Goal: Communication & Community: Answer question/provide support

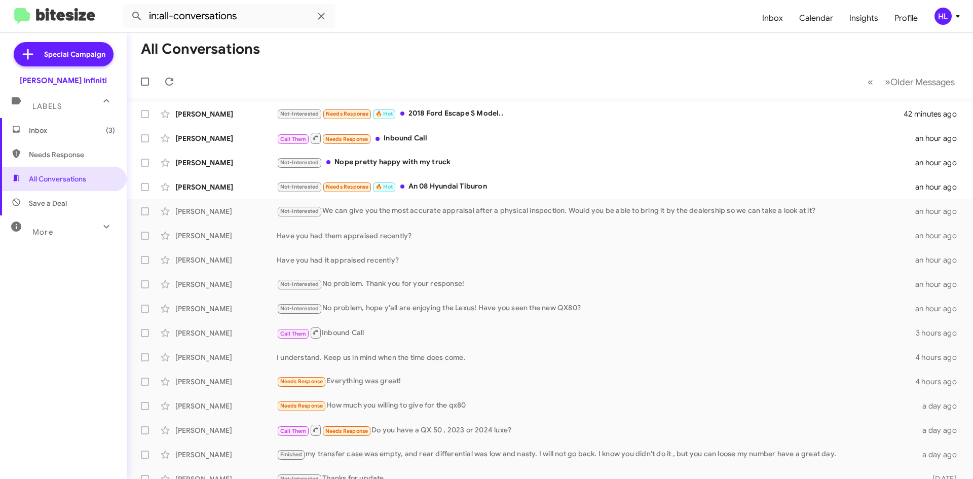
click at [945, 14] on div "HL" at bounding box center [942, 16] width 17 height 17
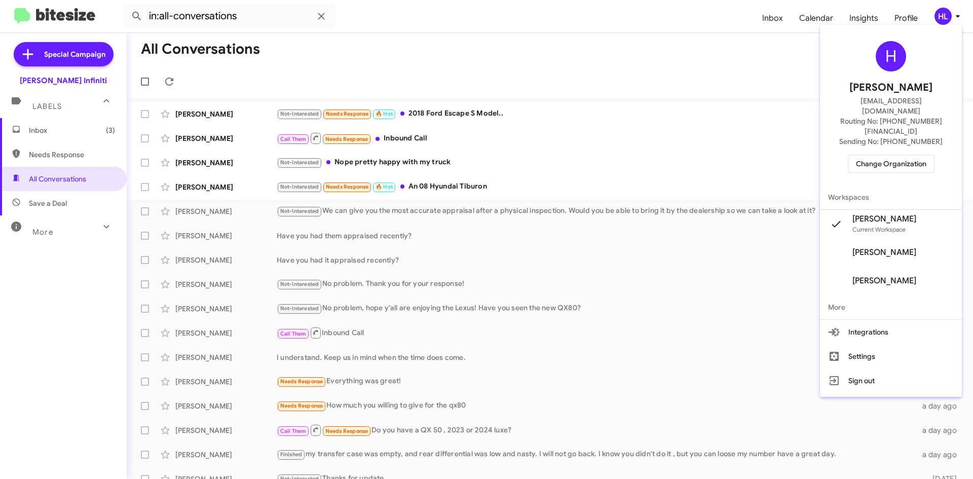
click at [745, 55] on div at bounding box center [486, 239] width 973 height 479
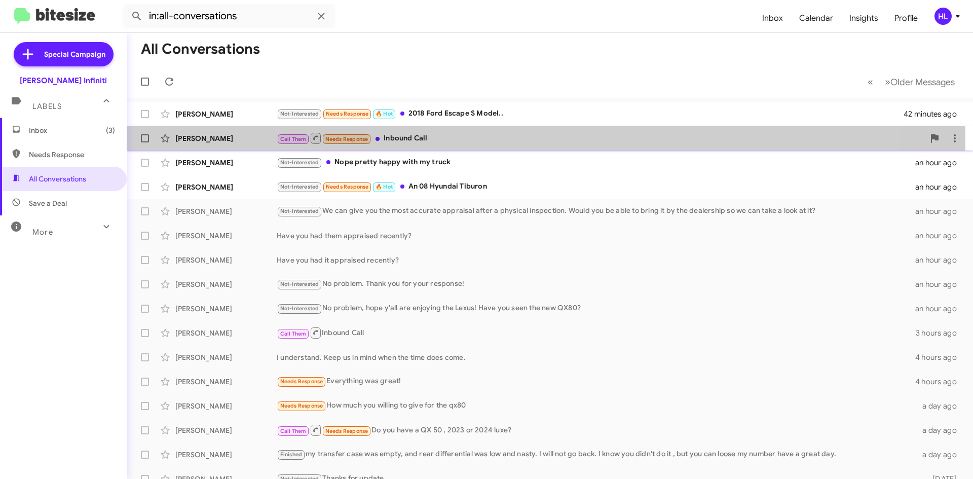
click at [225, 140] on div "[PERSON_NAME]" at bounding box center [225, 138] width 101 height 10
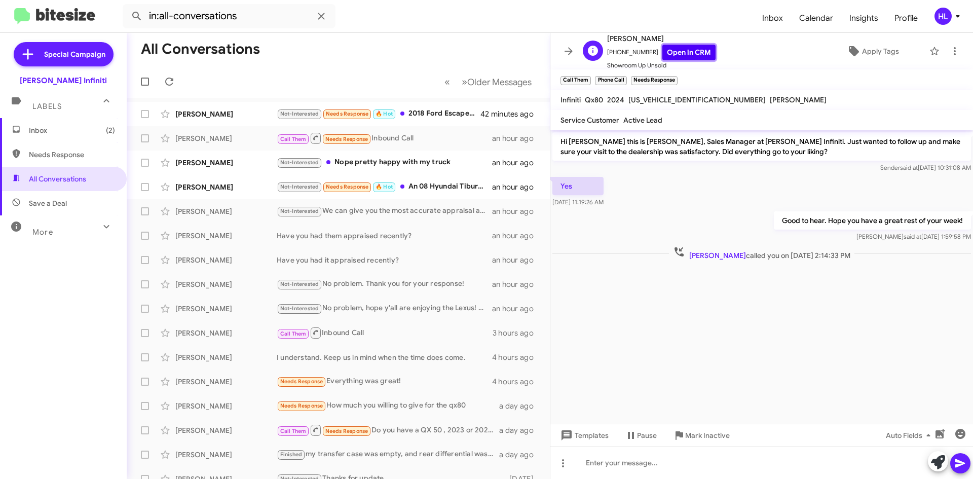
click at [675, 52] on link "Open in CRM" at bounding box center [688, 53] width 53 height 16
click at [564, 51] on icon at bounding box center [568, 51] width 12 height 12
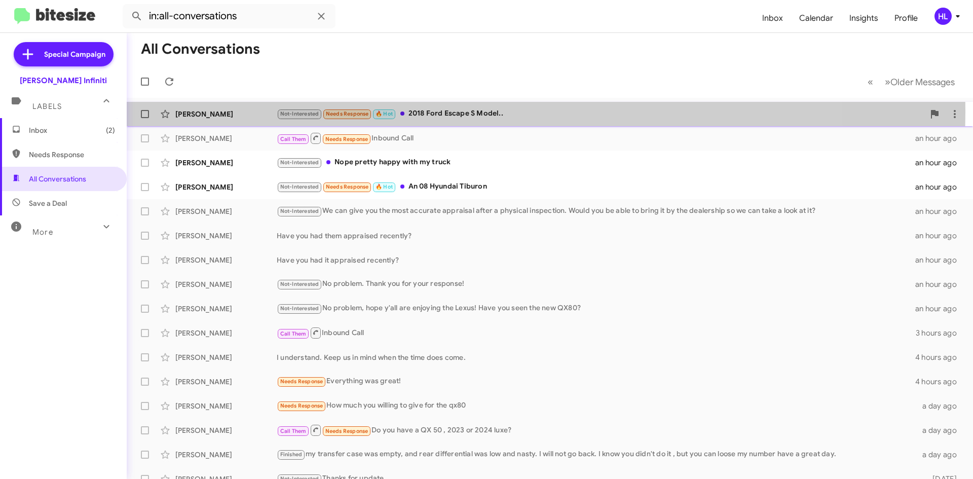
click at [196, 110] on div "[PERSON_NAME]" at bounding box center [225, 114] width 101 height 10
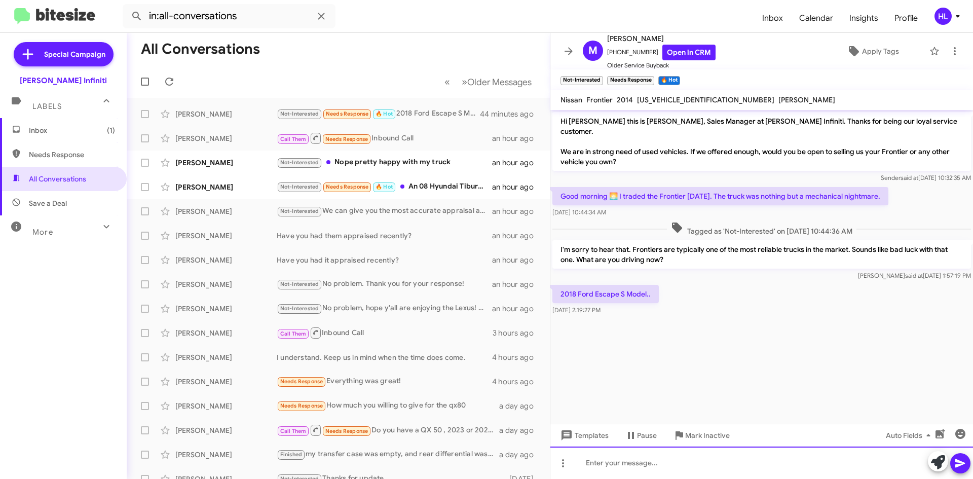
click at [733, 469] on div at bounding box center [761, 462] width 422 height 32
click at [791, 461] on div at bounding box center [761, 462] width 422 height 32
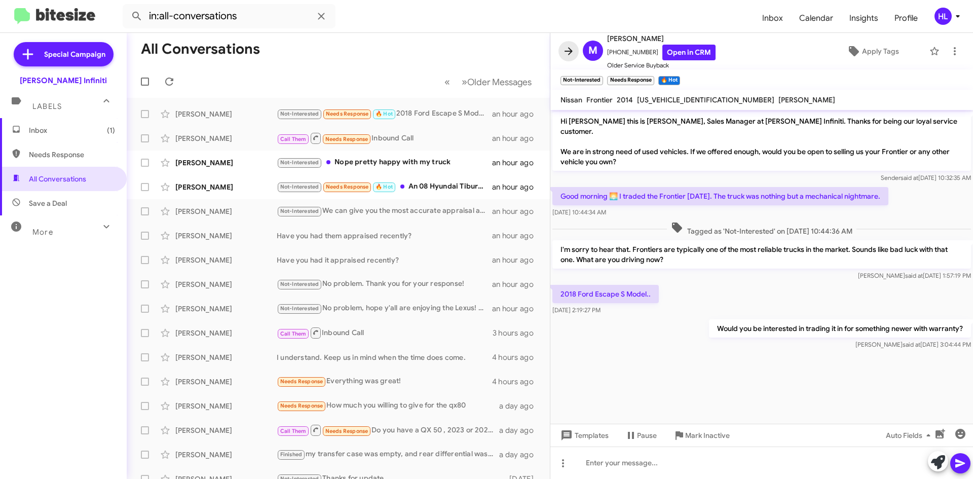
click at [568, 49] on icon at bounding box center [568, 51] width 12 height 12
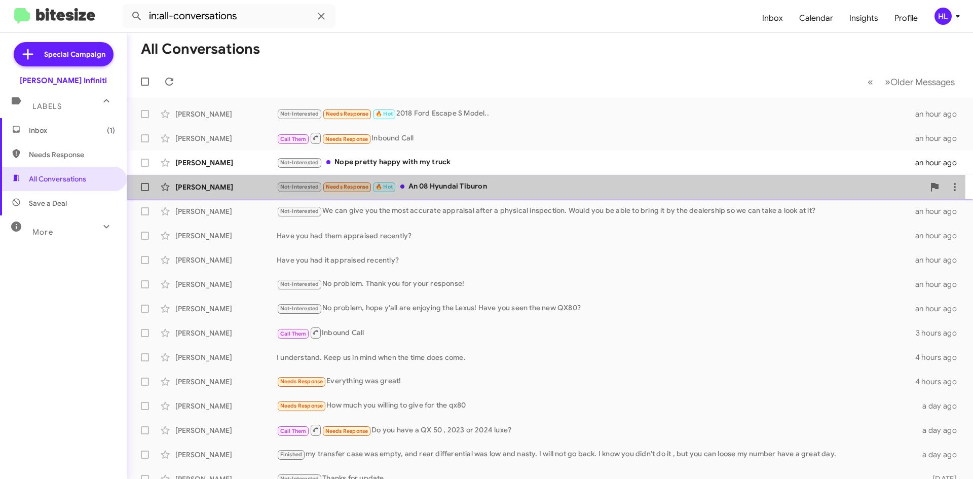
click at [254, 185] on div "[PERSON_NAME]" at bounding box center [225, 187] width 101 height 10
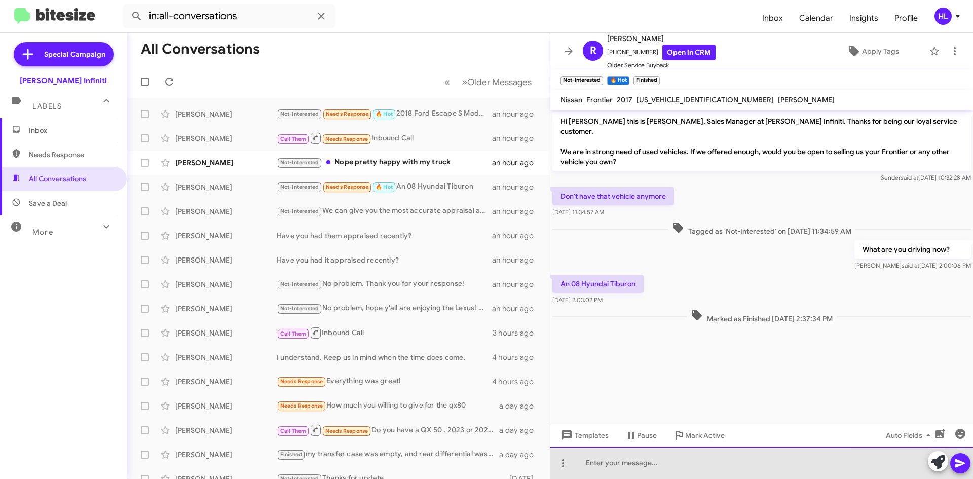
click at [655, 467] on div at bounding box center [761, 462] width 422 height 32
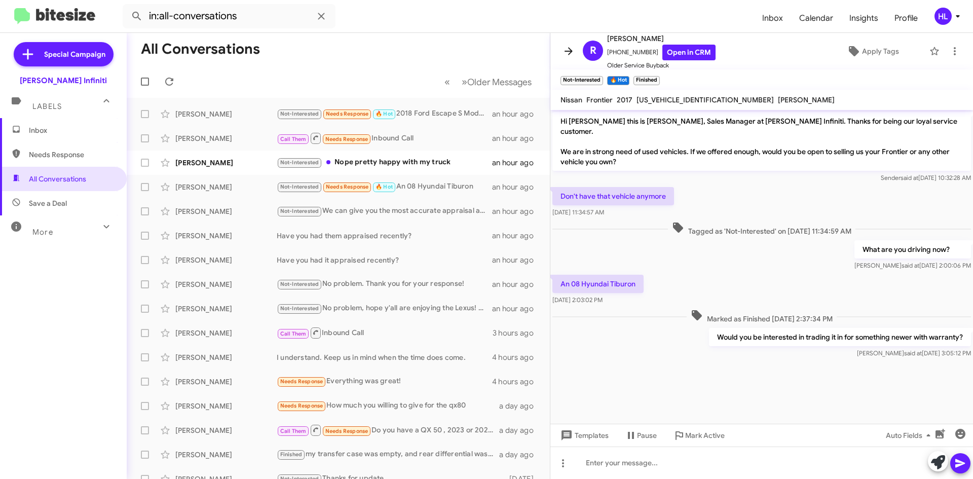
click at [567, 55] on icon at bounding box center [568, 51] width 12 height 12
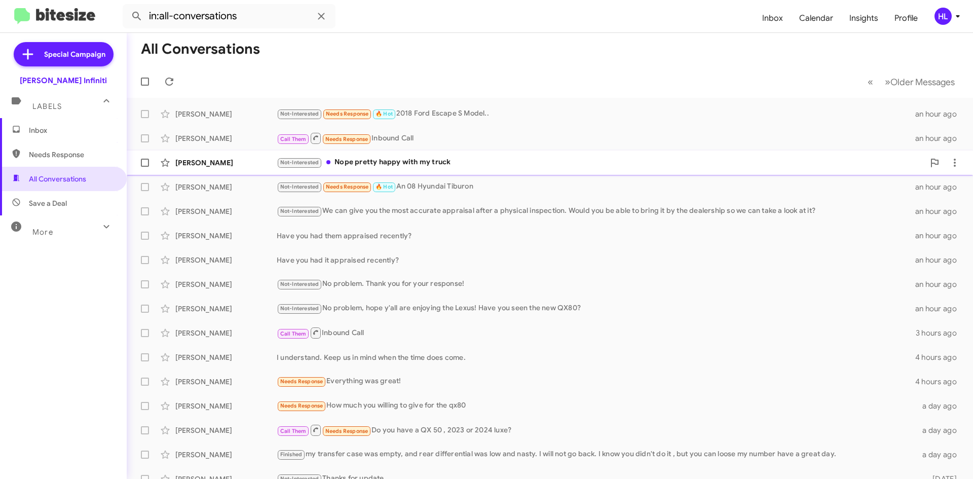
click at [192, 161] on div "[PERSON_NAME]" at bounding box center [225, 163] width 101 height 10
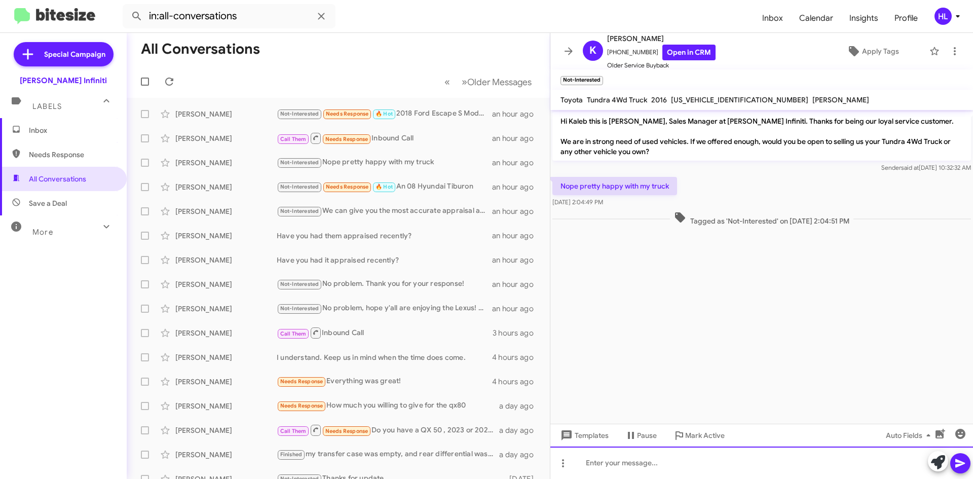
click at [758, 468] on div at bounding box center [761, 462] width 422 height 32
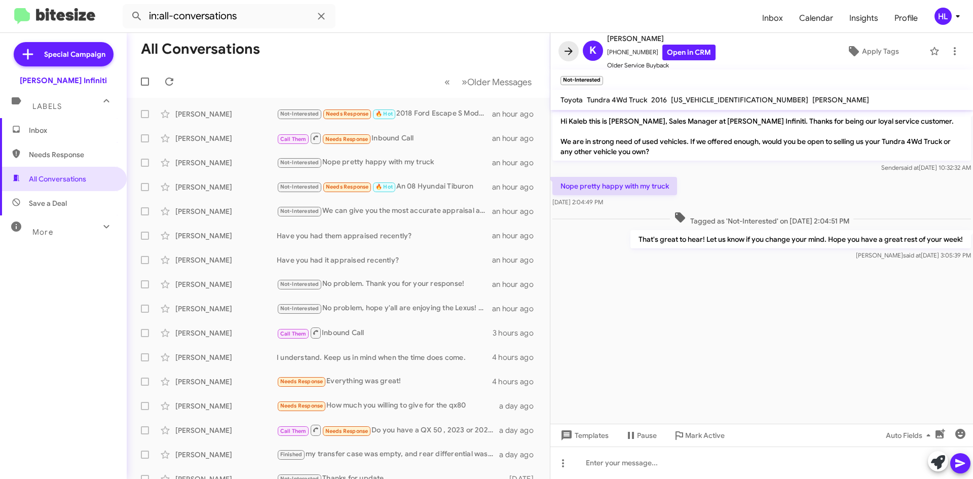
click at [564, 47] on icon at bounding box center [568, 51] width 12 height 12
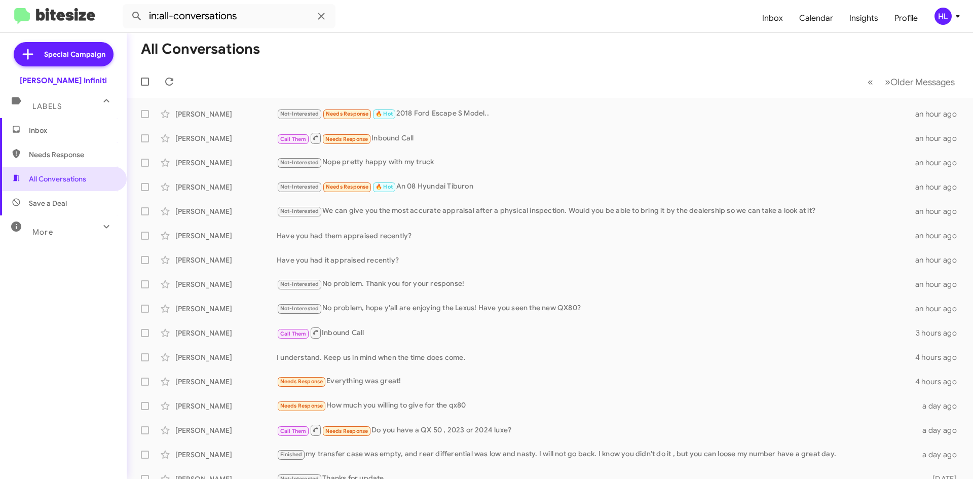
click at [42, 21] on img at bounding box center [54, 16] width 81 height 17
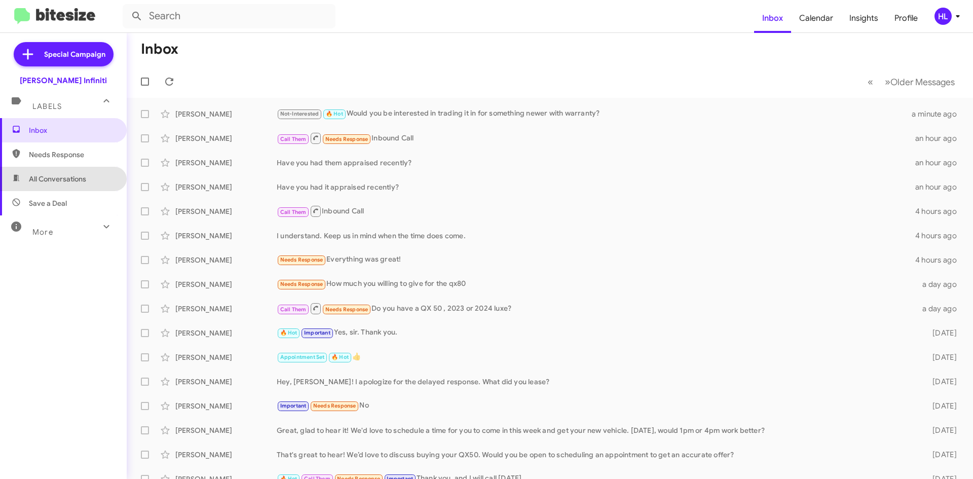
click at [66, 180] on span "All Conversations" at bounding box center [57, 179] width 57 height 10
type input "in:all-conversations"
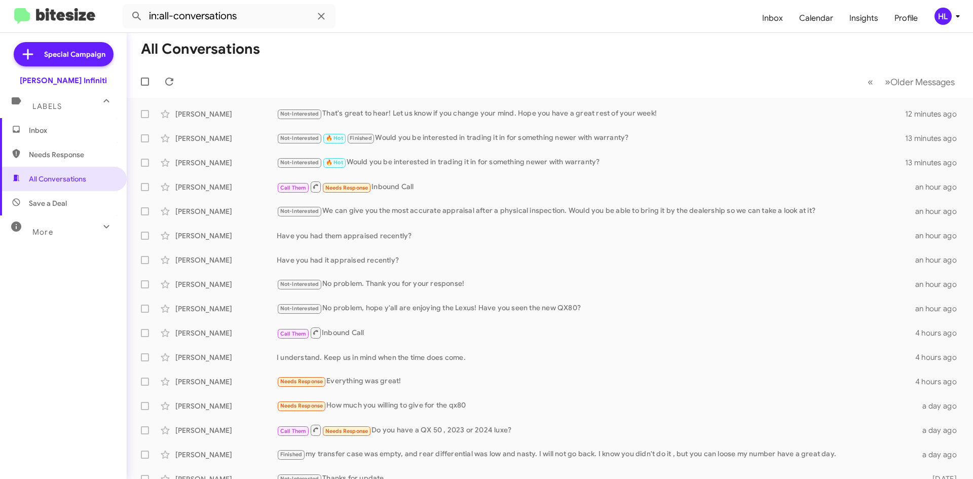
click at [410, 51] on mat-toolbar-row "All Conversations" at bounding box center [550, 49] width 846 height 32
